Goal: Transaction & Acquisition: Purchase product/service

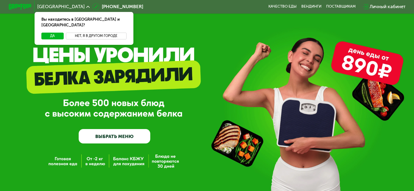
click at [88, 33] on button "Нет, я в другом городе" at bounding box center [96, 36] width 61 height 7
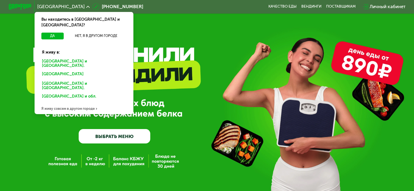
click at [58, 70] on div "[GEOGRAPHIC_DATA] и [GEOGRAPHIC_DATA]." at bounding box center [83, 74] width 90 height 9
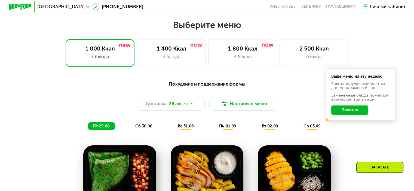
scroll to position [238, 0]
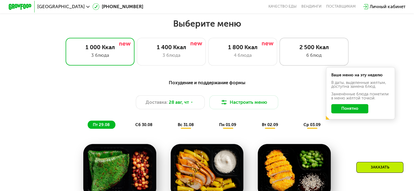
click at [319, 61] on div "2 500 Ккал 6 блюд" at bounding box center [313, 51] width 69 height 27
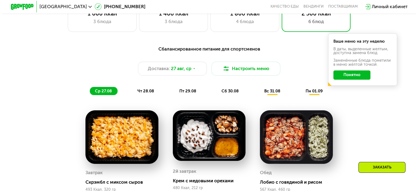
scroll to position [297, 0]
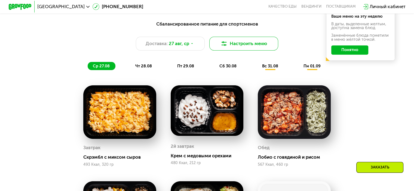
click at [256, 43] on button "Настроить меню" at bounding box center [243, 44] width 69 height 14
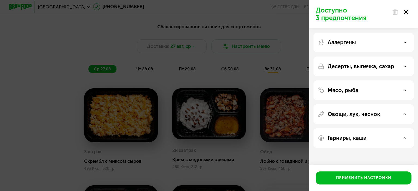
click at [363, 45] on div "Аллергены" at bounding box center [363, 42] width 91 height 7
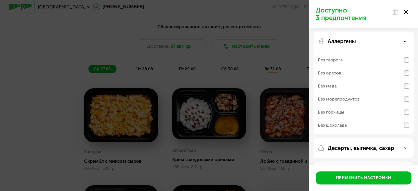
scroll to position [1, 0]
click at [403, 42] on div "Аллергены" at bounding box center [363, 41] width 91 height 7
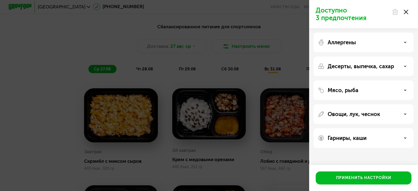
click at [383, 63] on p "Десерты, выпечка, сахар" at bounding box center [361, 66] width 66 height 7
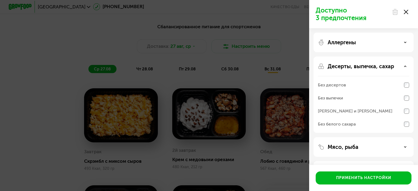
click at [388, 67] on p "Десерты, выпечка, сахар" at bounding box center [361, 66] width 66 height 7
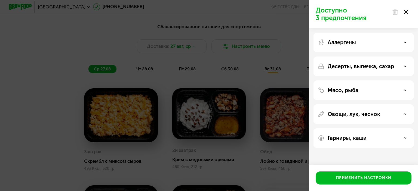
click at [383, 88] on div "Мясо, рыба" at bounding box center [363, 90] width 91 height 7
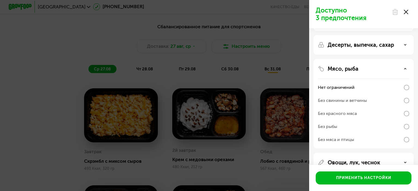
scroll to position [22, 0]
click at [406, 153] on div "Мясо, рыба Нет ограничений Без свинины и ветчины Без красного мяса Без рыбы Без…" at bounding box center [363, 163] width 100 height 20
click at [398, 68] on div "Мясо, рыба" at bounding box center [363, 68] width 91 height 7
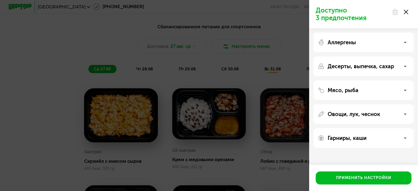
scroll to position [0, 0]
click at [372, 115] on p "Овощи, лук, чеснок" at bounding box center [354, 114] width 53 height 7
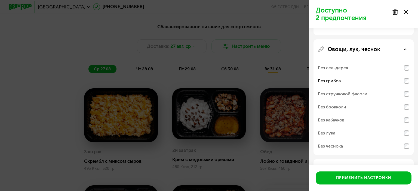
scroll to position [65, 0]
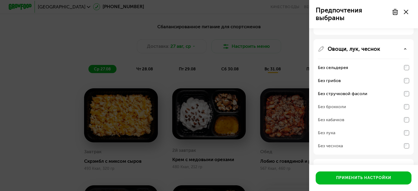
click at [406, 97] on div "Без стручковой фасоли" at bounding box center [363, 93] width 91 height 13
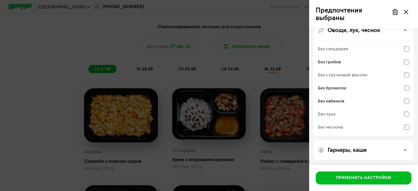
click at [372, 146] on div "Гарниры, каши" at bounding box center [363, 150] width 100 height 20
click at [403, 150] on div "Гарниры, каши" at bounding box center [363, 150] width 91 height 7
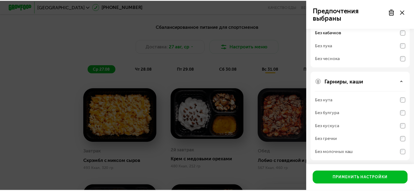
scroll to position [154, 0]
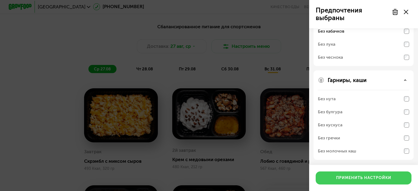
click at [367, 178] on div "Применить настройки" at bounding box center [363, 177] width 55 height 5
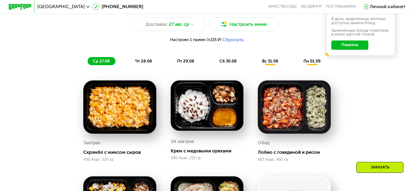
scroll to position [315, 0]
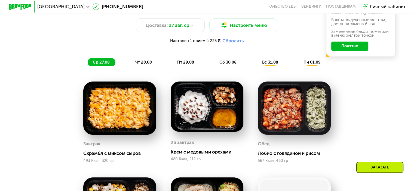
click at [146, 65] on span "чт 28.08" at bounding box center [143, 62] width 17 height 5
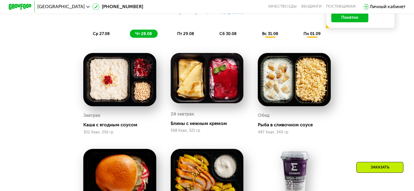
scroll to position [343, 0]
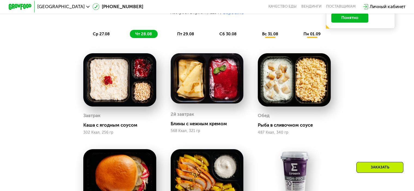
click at [187, 36] on span "пт 29.08" at bounding box center [185, 34] width 17 height 5
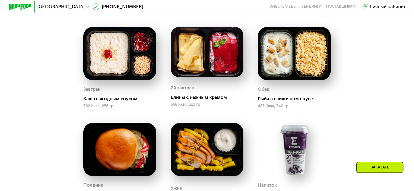
scroll to position [340, 0]
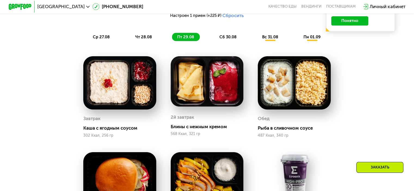
click at [143, 39] on span "чт 28.08" at bounding box center [143, 37] width 17 height 5
click at [181, 38] on span "пт 29.08" at bounding box center [185, 37] width 17 height 5
click at [257, 41] on div "сб 30.08" at bounding box center [270, 37] width 27 height 8
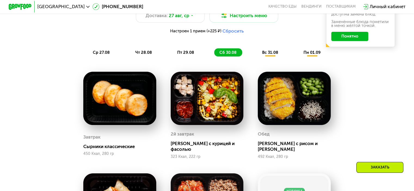
scroll to position [324, 0]
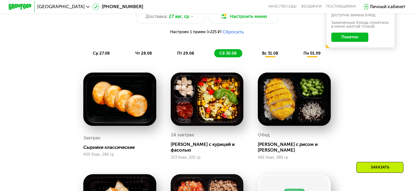
click at [276, 56] on span "вс 31.08" at bounding box center [270, 53] width 16 height 5
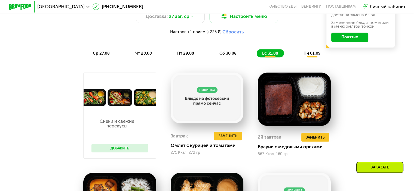
scroll to position [353, 0]
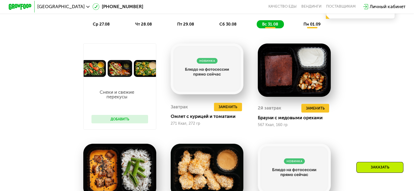
click at [131, 122] on button "Добавить" at bounding box center [119, 119] width 57 height 9
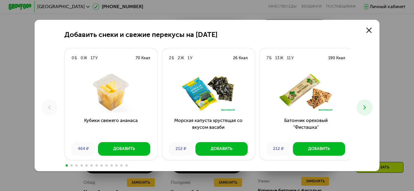
scroll to position [380, 0]
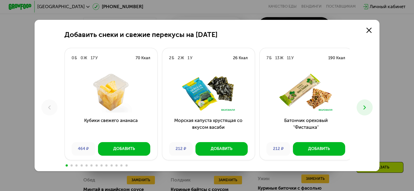
click at [366, 105] on icon at bounding box center [364, 107] width 7 height 7
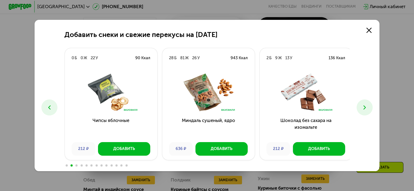
click at [366, 105] on icon at bounding box center [364, 107] width 7 height 7
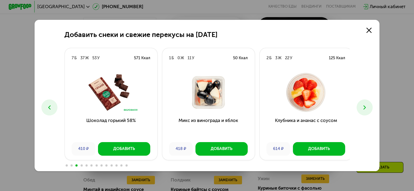
click at [366, 105] on icon at bounding box center [364, 107] width 7 height 7
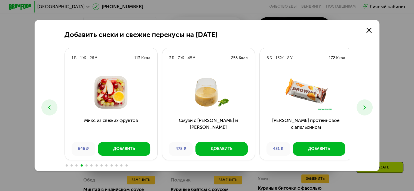
click at [366, 105] on icon at bounding box center [364, 107] width 7 height 7
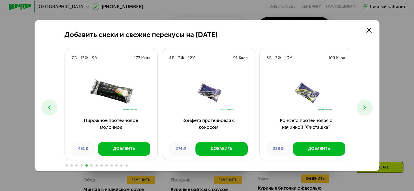
click at [366, 105] on icon at bounding box center [364, 107] width 7 height 7
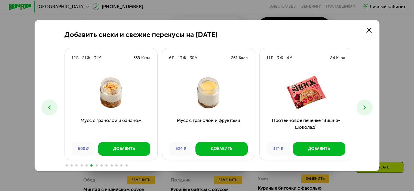
click at [368, 109] on icon at bounding box center [364, 107] width 7 height 7
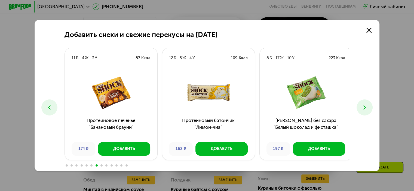
click at [368, 109] on icon at bounding box center [364, 107] width 7 height 7
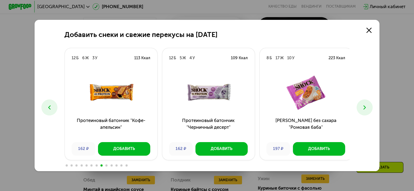
click at [368, 109] on icon at bounding box center [364, 107] width 7 height 7
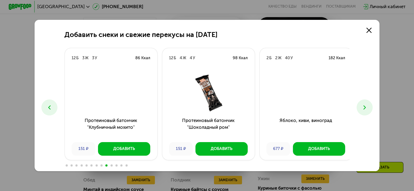
click at [362, 111] on button at bounding box center [364, 108] width 16 height 16
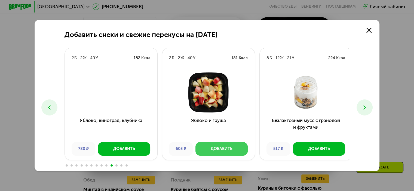
click at [217, 150] on div "Добавить" at bounding box center [222, 149] width 22 height 6
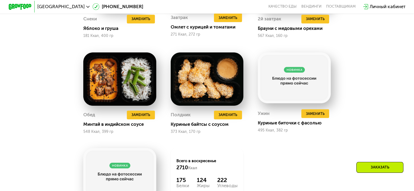
scroll to position [443, 0]
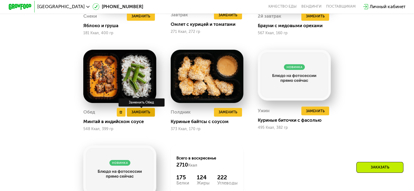
click at [145, 115] on span "Заменить" at bounding box center [140, 112] width 19 height 6
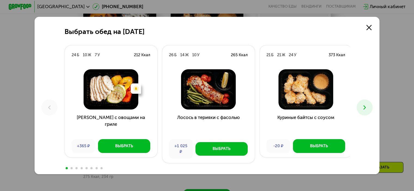
scroll to position [489, 0]
click at [370, 30] on link at bounding box center [368, 27] width 11 height 11
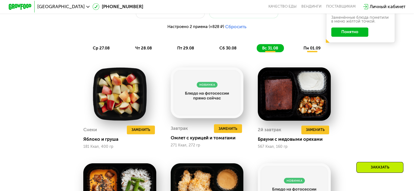
scroll to position [319, 0]
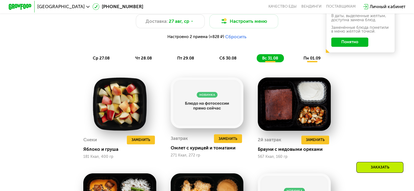
click at [312, 61] on span "пн 01.09" at bounding box center [311, 58] width 17 height 5
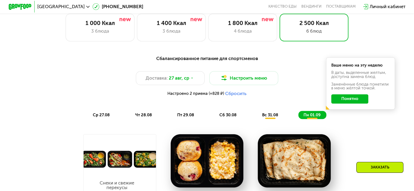
scroll to position [248, 0]
